Goal: Information Seeking & Learning: Learn about a topic

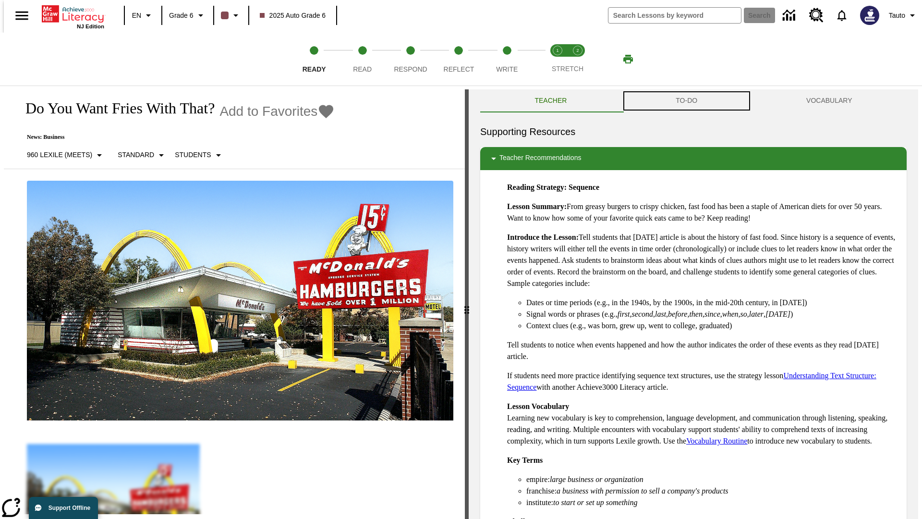
click at [687, 101] on button "TO-DO" at bounding box center [687, 100] width 131 height 23
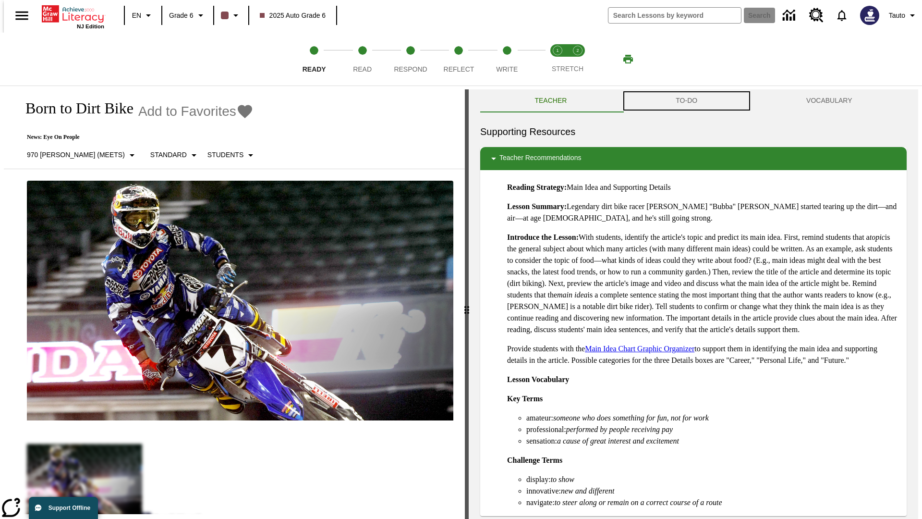
click at [687, 101] on button "TO-DO" at bounding box center [687, 100] width 131 height 23
